Goal: Task Accomplishment & Management: Complete application form

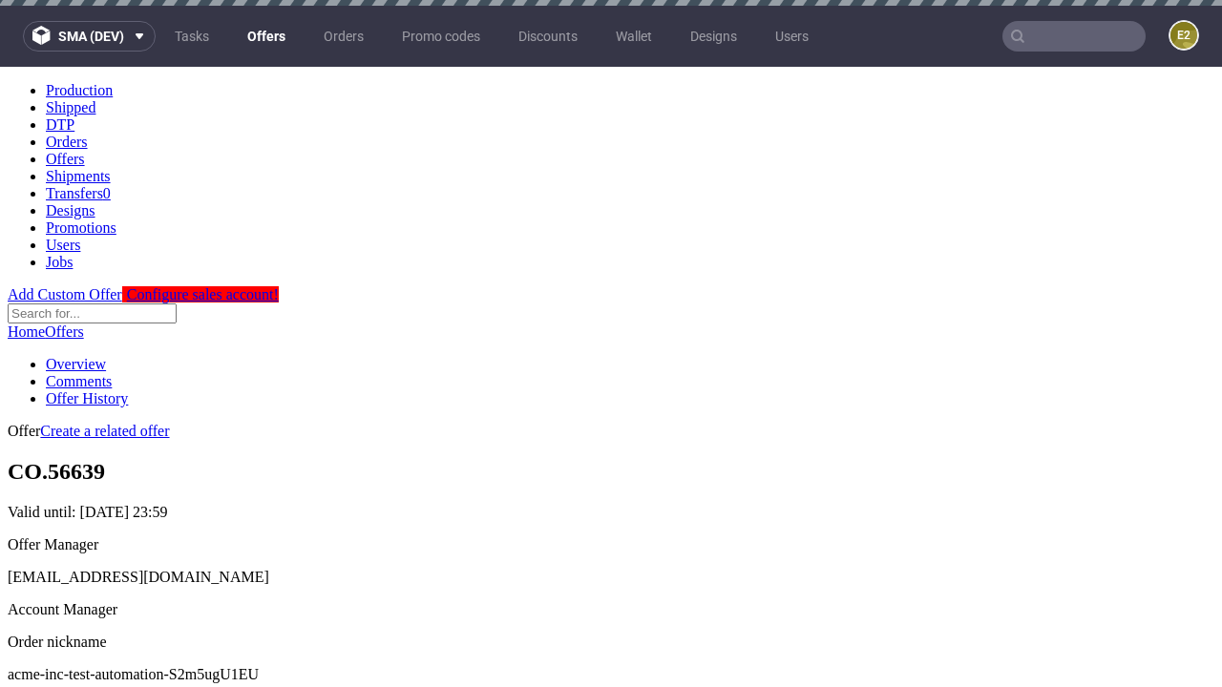
scroll to position [6, 0]
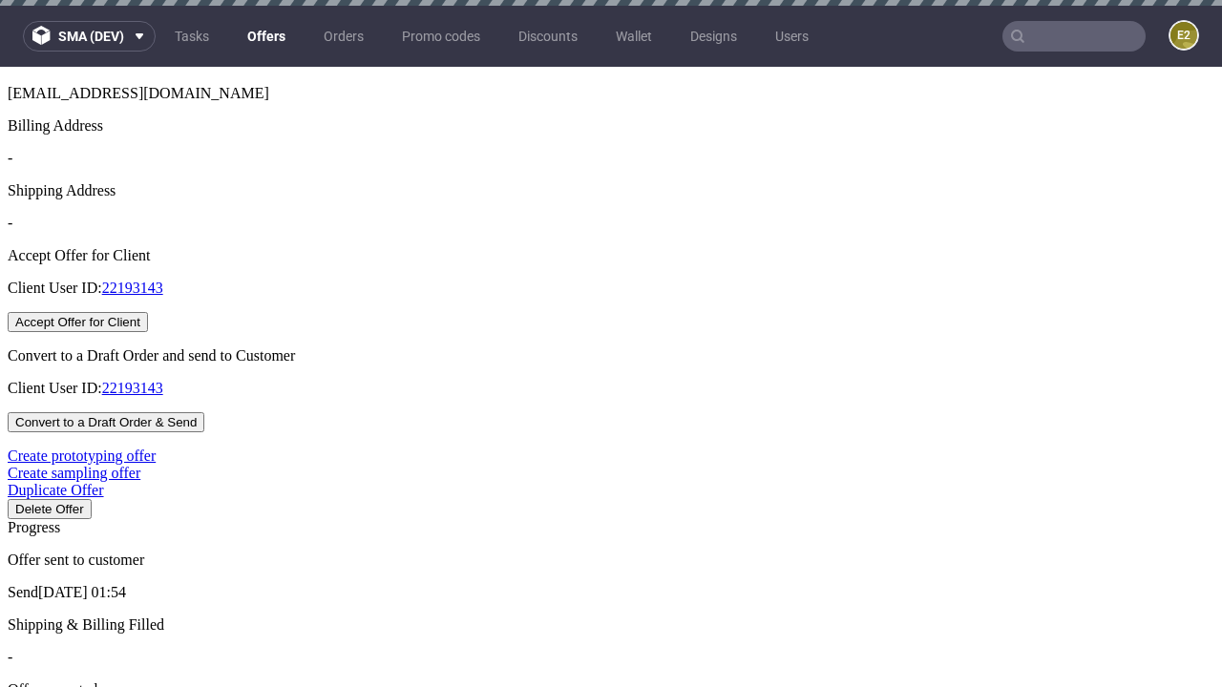
scroll to position [6, 0]
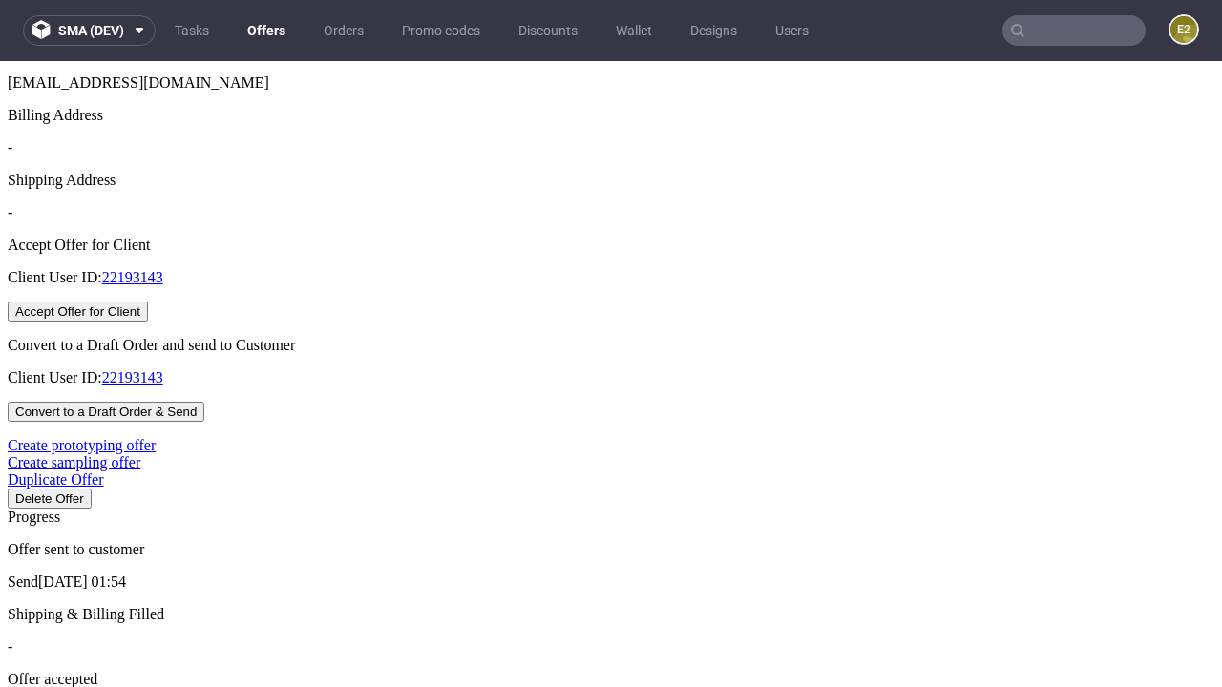
click at [148, 322] on button "Accept Offer for Client" at bounding box center [78, 312] width 140 height 20
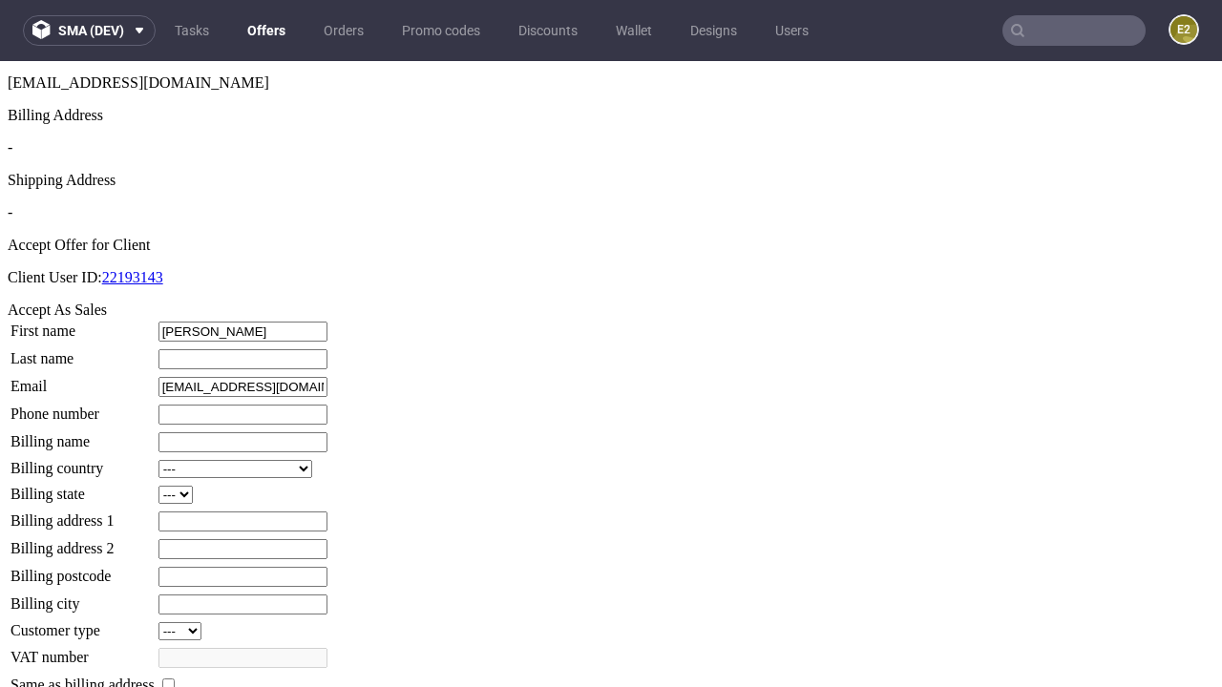
type input "[PERSON_NAME]"
type input "Mayert"
type input "1509813888"
type input "[PERSON_NAME].Gusikowski37"
select select "13"
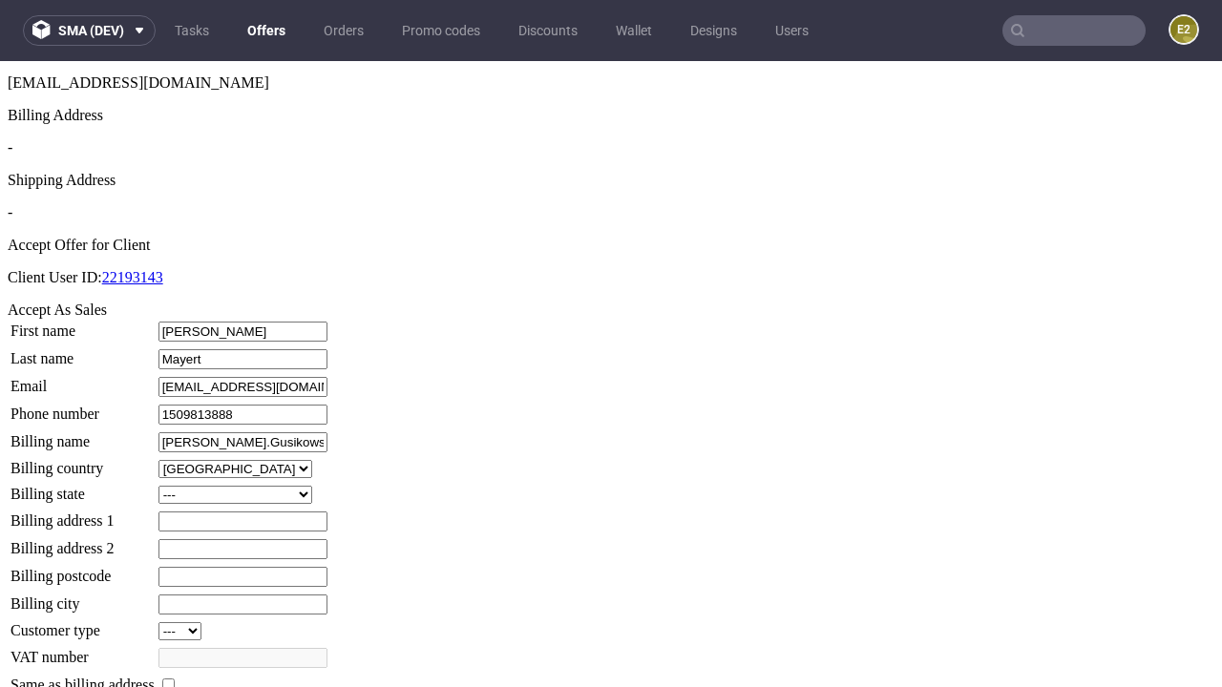
select select "132"
type input "[PERSON_NAME].Gusikowski37"
type input "[STREET_ADDRESS]"
type input "YZ29 5QT"
type input "Millsfield"
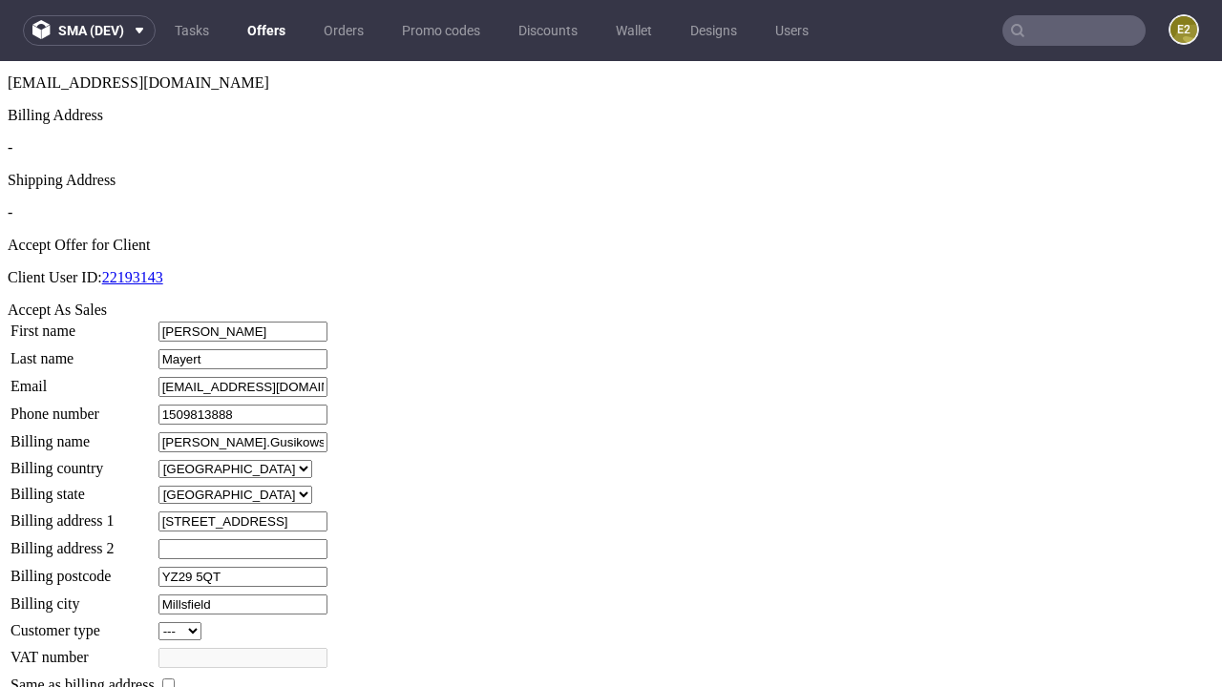
click at [175, 679] on input "checkbox" at bounding box center [168, 685] width 12 height 12
checkbox input "true"
type input "[PERSON_NAME].Gusikowski37"
select select "13"
type input "[STREET_ADDRESS]"
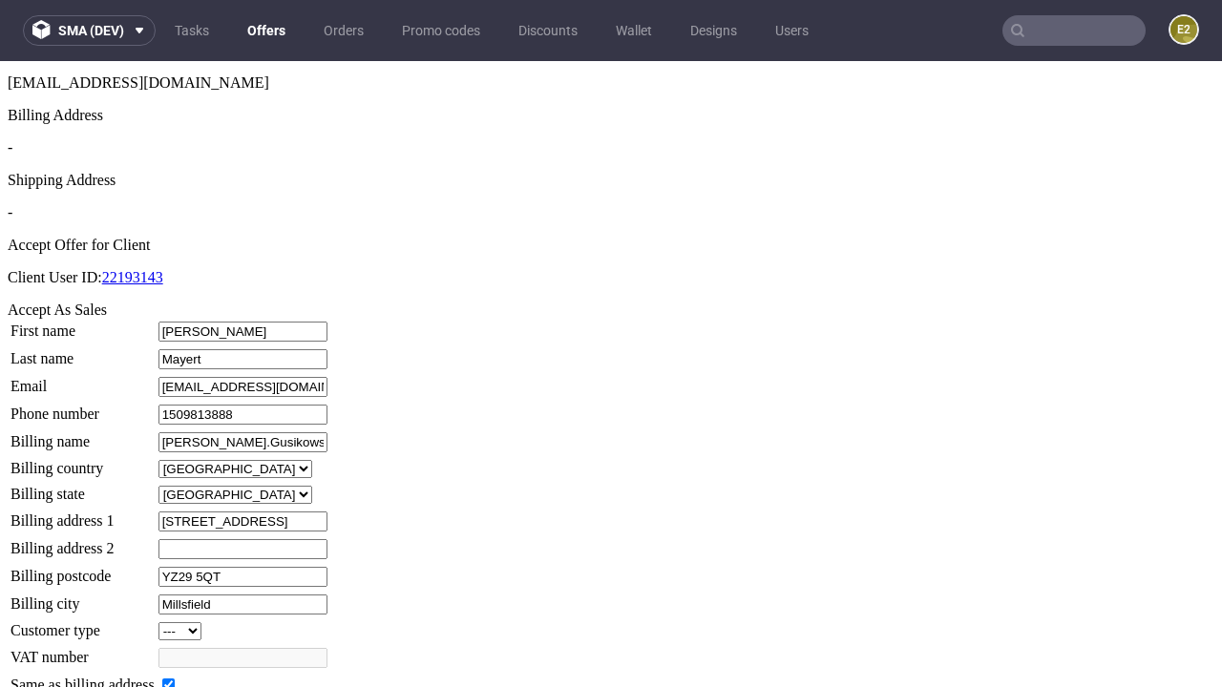
type input "YZ29 5QT"
type input "Millsfield"
select select "132"
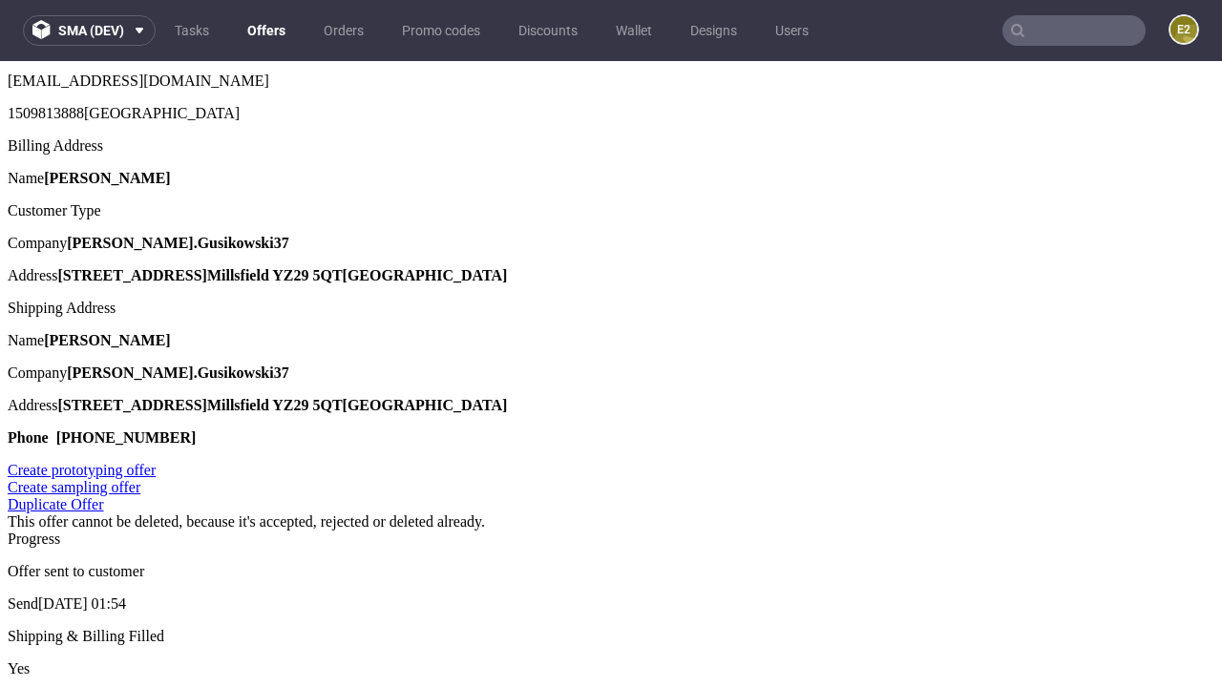
scroll to position [0, 0]
